Goal: Task Accomplishment & Management: Use online tool/utility

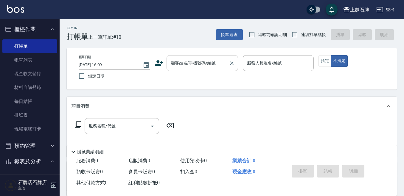
click at [204, 65] on input "顧客姓名/手機號碼/編號" at bounding box center [197, 63] width 57 height 10
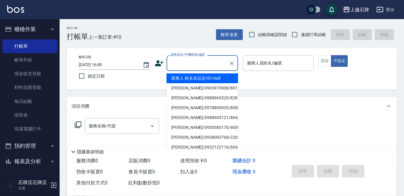
click at [225, 79] on li "新客人 姓名未設定/01/null" at bounding box center [201, 78] width 71 height 10
type input "1"
type input "新客人 姓名未設定/01/null"
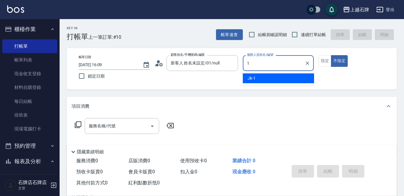
click at [258, 78] on div "Jk -1" at bounding box center [278, 78] width 71 height 10
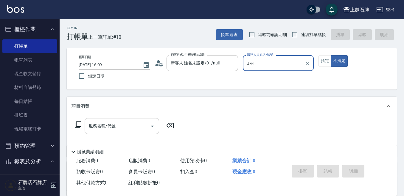
click at [135, 132] on div "服務名稱/代號" at bounding box center [122, 126] width 74 height 16
type input "Jk-1"
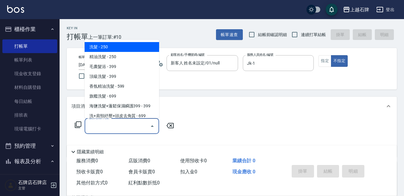
drag, startPoint x: 138, startPoint y: 62, endPoint x: 150, endPoint y: 61, distance: 11.6
click at [140, 61] on ul "洗髮 - 250 精油洗髮 - 250 毛囊髮浴 - 399 頂級洗髮 - 399 香氛精油洗髮 - 599 旗艦洗髮 - 699 海鹽洗髮+蓬鬆保濕瞬護39…" at bounding box center [122, 79] width 74 height 78
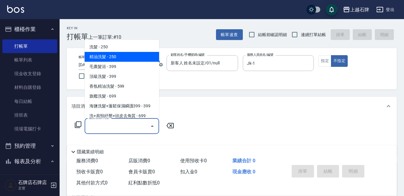
click at [152, 59] on span "精油洗髮 - 250" at bounding box center [122, 57] width 74 height 10
type input "精油洗髮(102)"
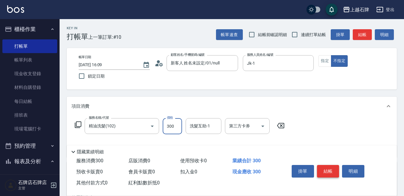
type input "300"
click at [329, 167] on button "結帳" at bounding box center [328, 171] width 22 height 13
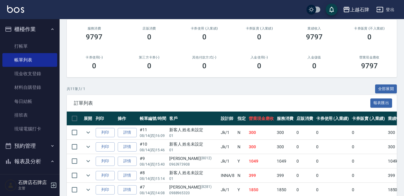
scroll to position [89, 0]
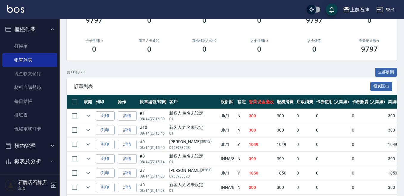
click at [110, 121] on td "列印" at bounding box center [105, 116] width 22 height 14
click at [107, 119] on button "列印" at bounding box center [105, 115] width 19 height 9
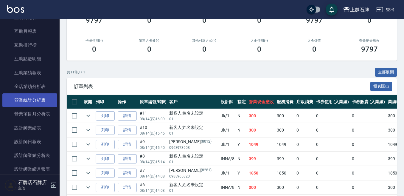
scroll to position [268, 0]
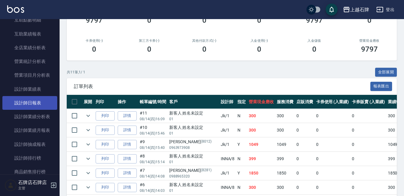
click at [46, 109] on link "設計師日報表" at bounding box center [29, 103] width 55 height 14
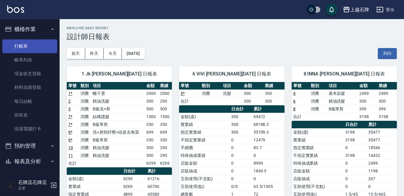
click at [43, 42] on link "打帳單" at bounding box center [29, 46] width 55 height 14
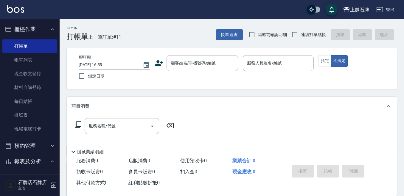
click at [175, 42] on div "Key In 打帳單 上一筆訂單:#11 帳單速查 結帳前確認明細 連續打單結帳 掛單 結帳 明細 帳單日期 [DATE] 16:55 鎖定日期 顧客姓名/手…" at bounding box center [232, 154] width 344 height 271
